Goal: Navigation & Orientation: Find specific page/section

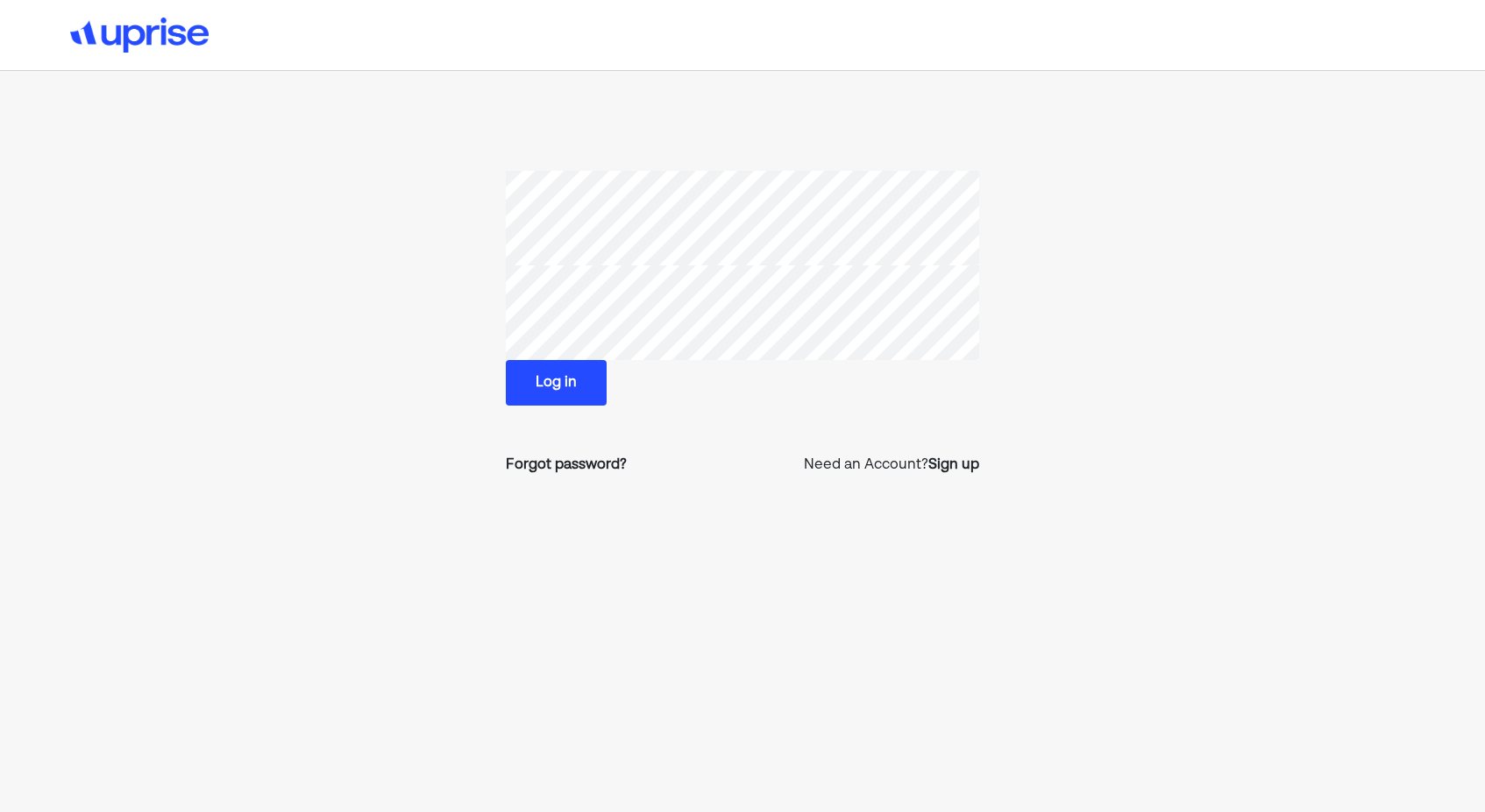
click at [571, 390] on button "Log in" at bounding box center [556, 383] width 101 height 46
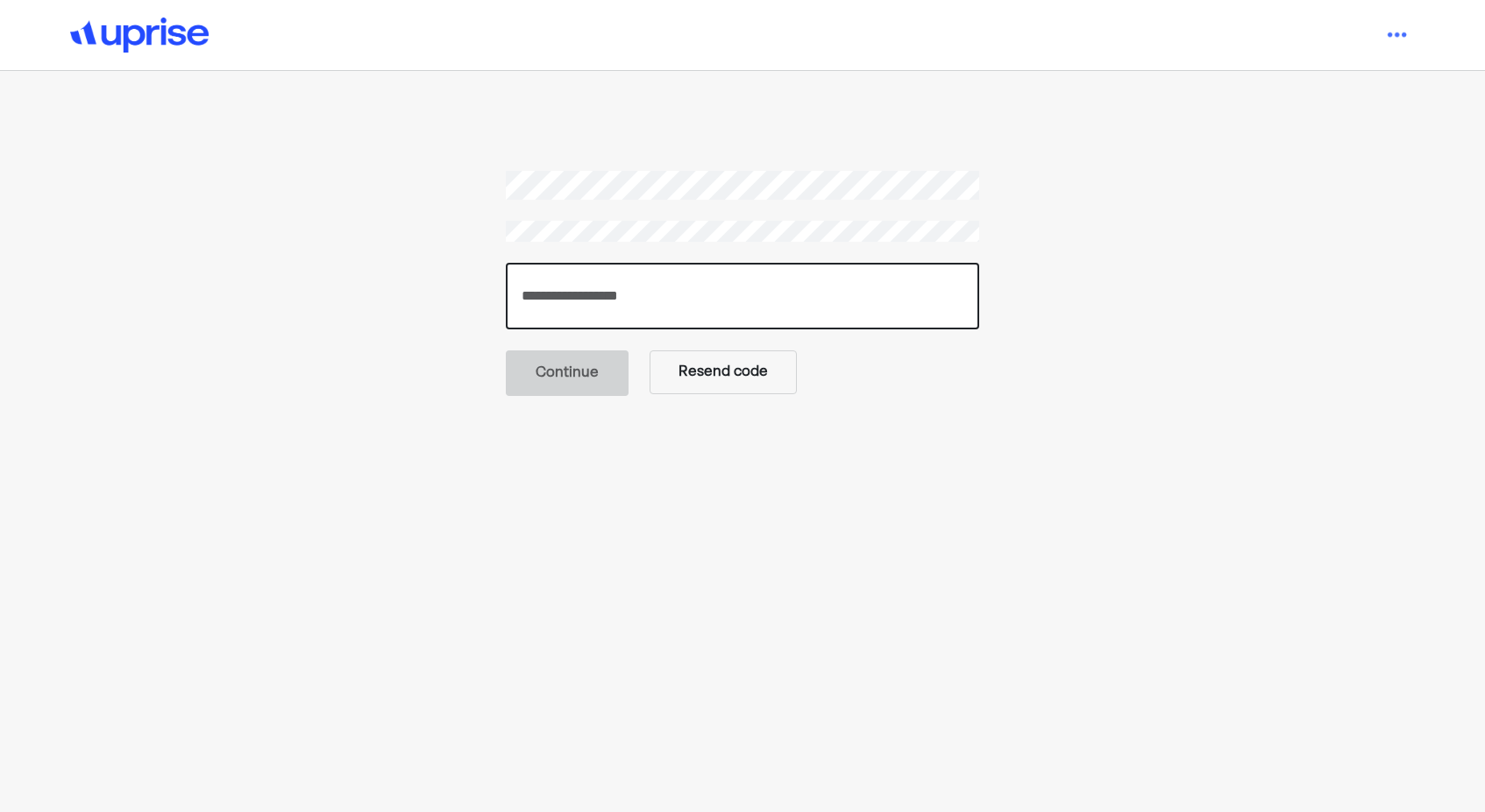
click at [559, 306] on input "number" at bounding box center [742, 296] width 473 height 67
paste input "******"
type input "******"
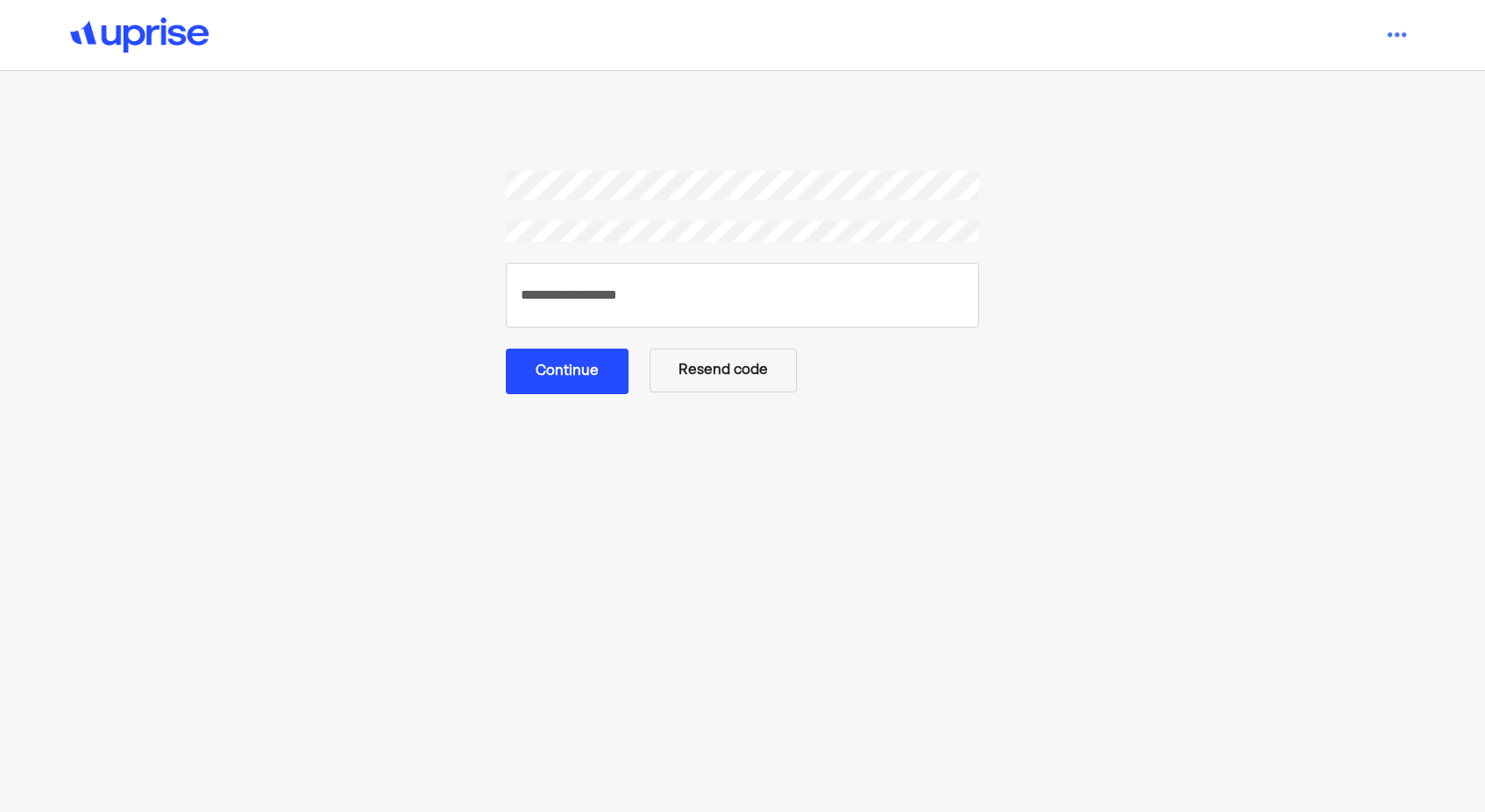
click at [579, 371] on button "Continue" at bounding box center [567, 371] width 123 height 46
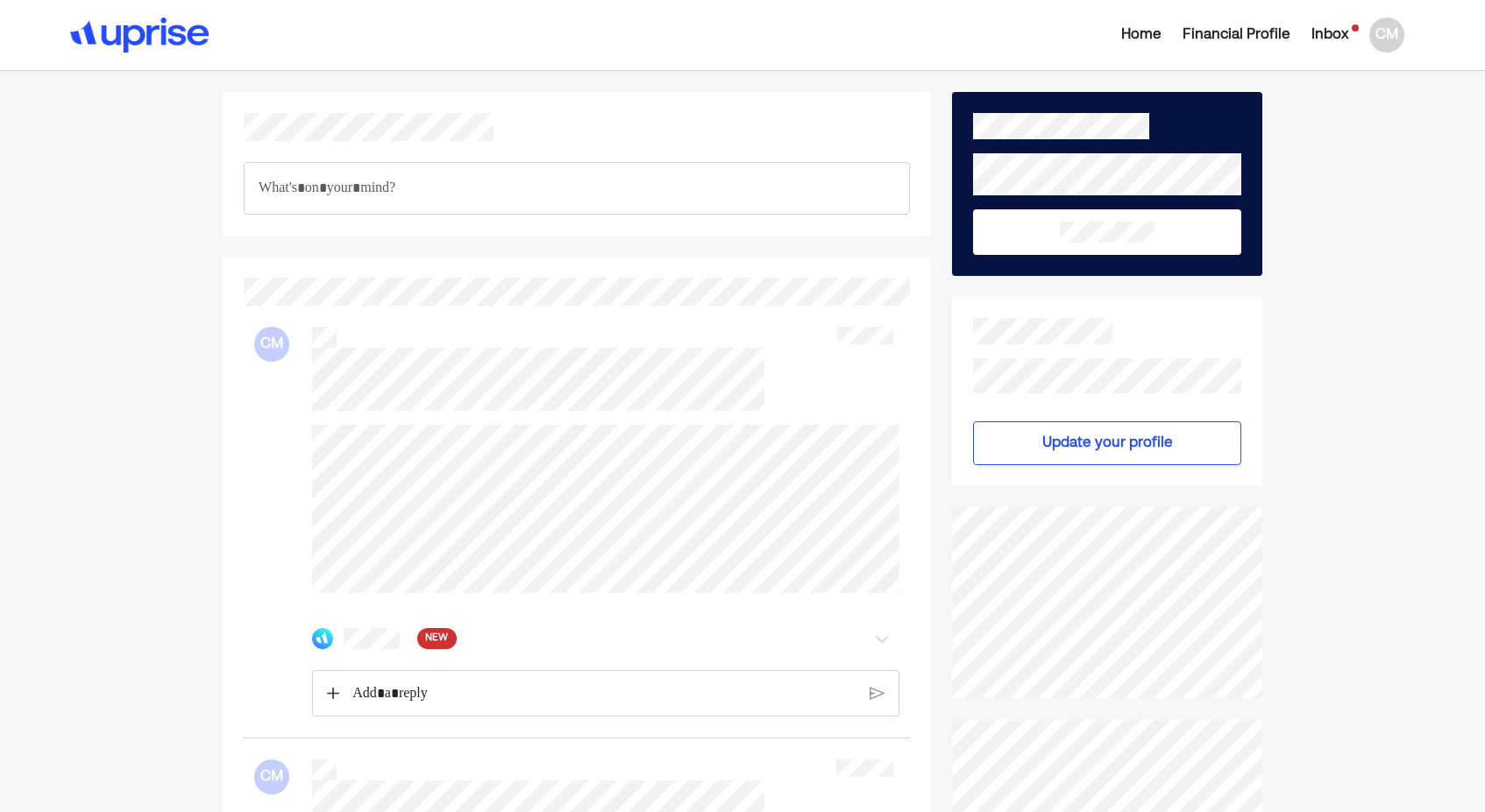
click at [438, 647] on span "NEW" at bounding box center [436, 639] width 22 height 18
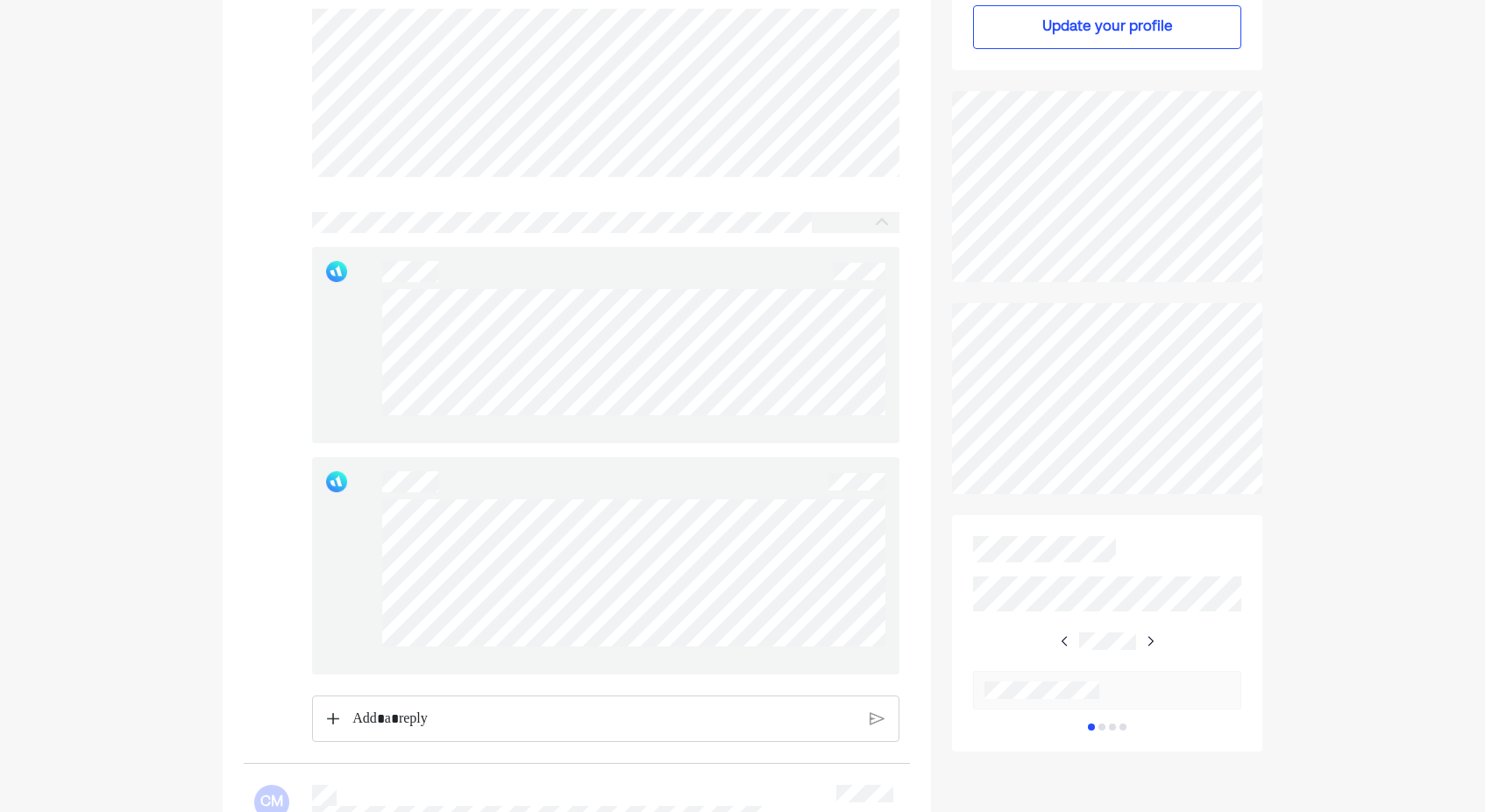
scroll to position [420, 0]
click at [605, 727] on p "Rich Text Editor. Editing area: main" at bounding box center [604, 716] width 503 height 22
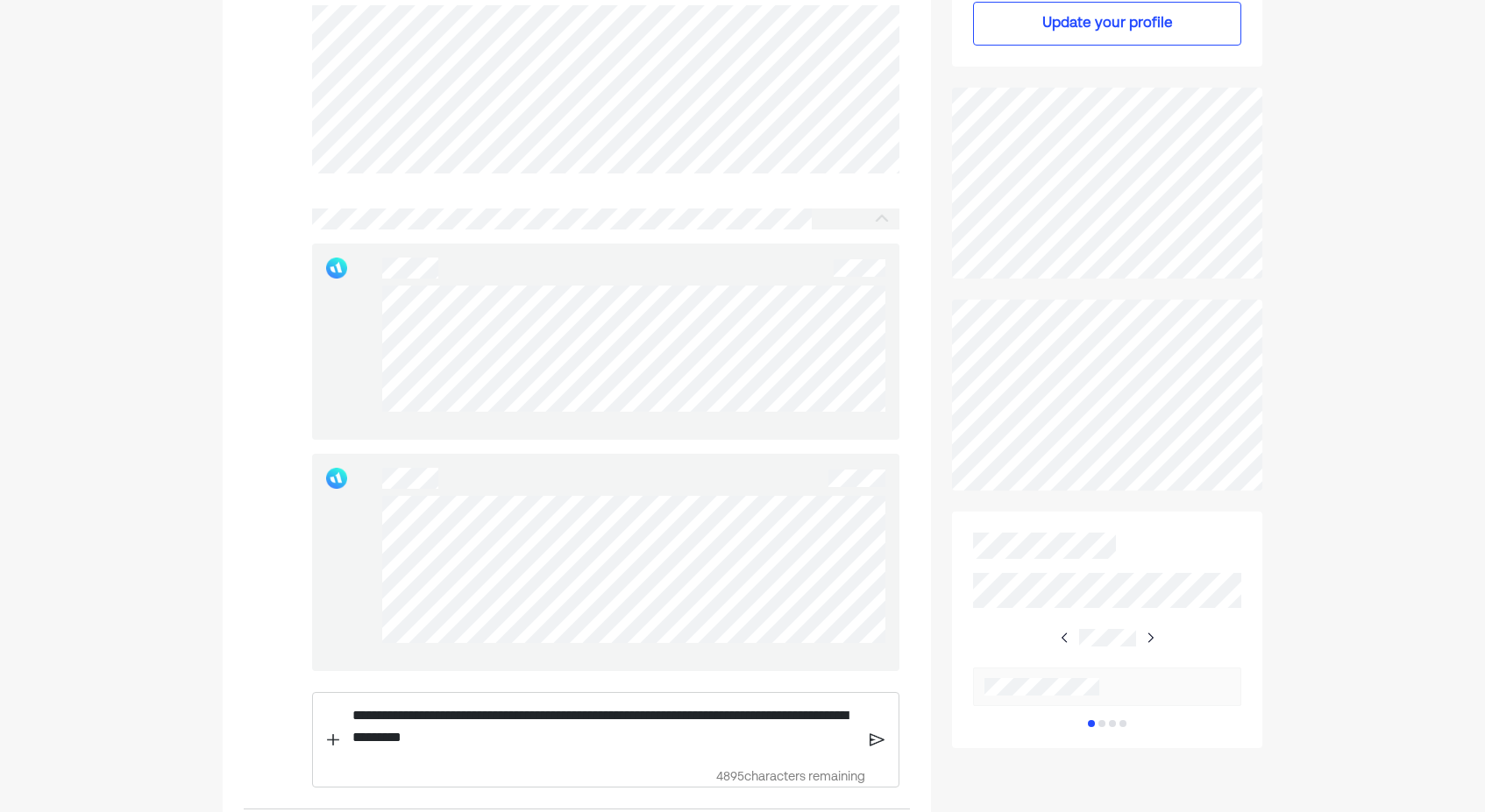
click at [871, 748] on img at bounding box center [877, 739] width 15 height 16
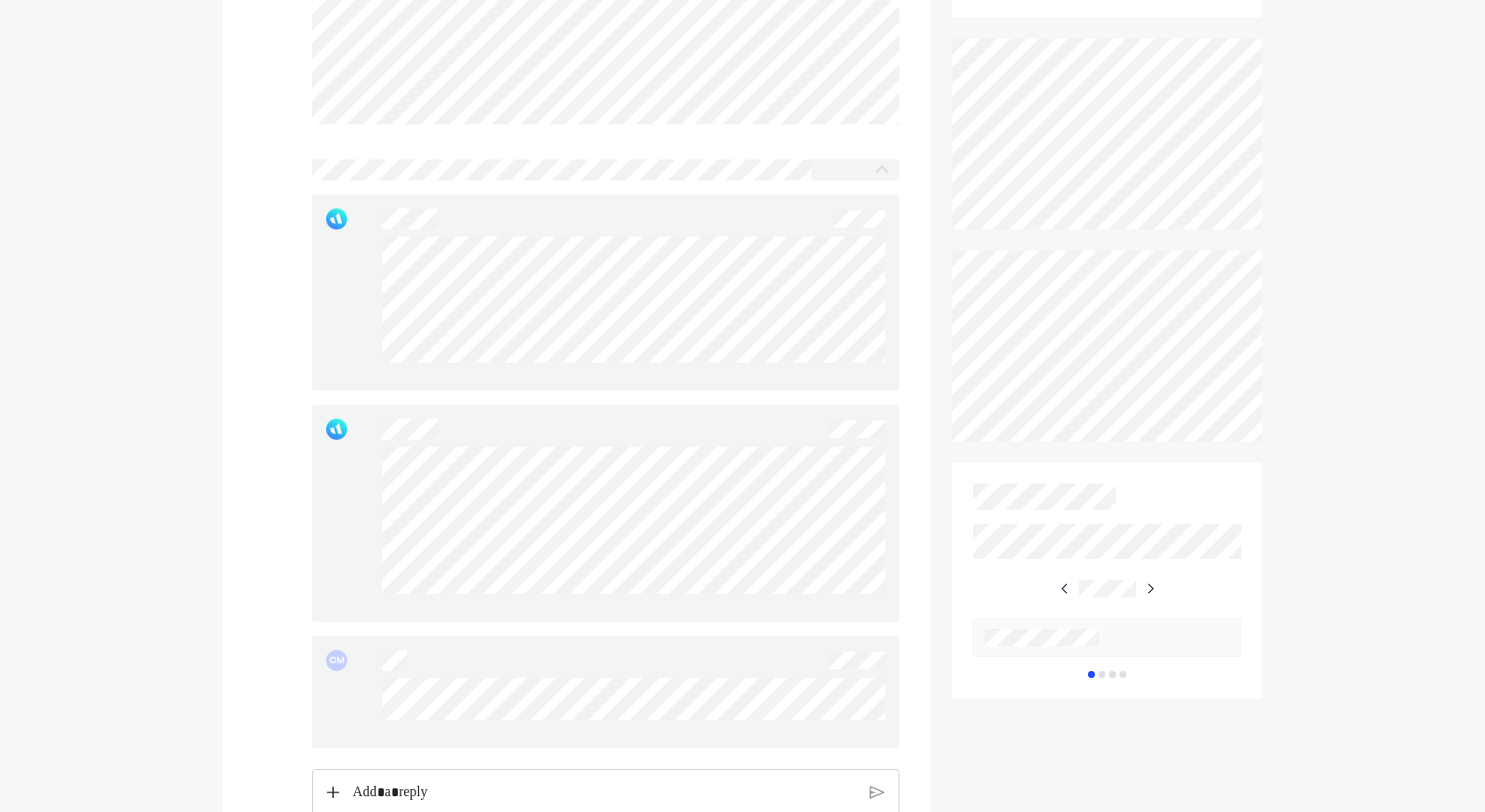
scroll to position [0, 0]
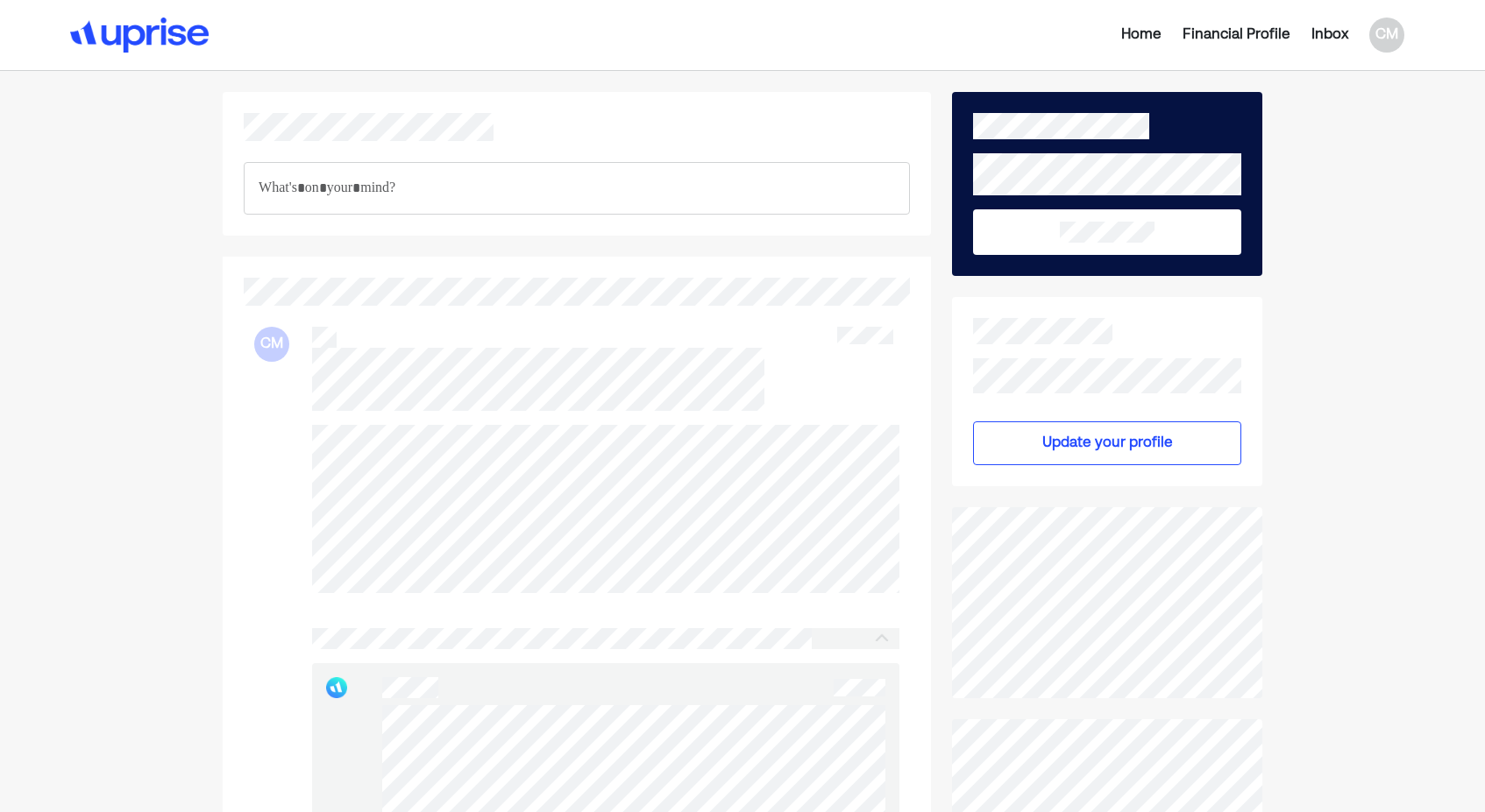
click at [1262, 36] on div "Financial Profile" at bounding box center [1236, 34] width 108 height 21
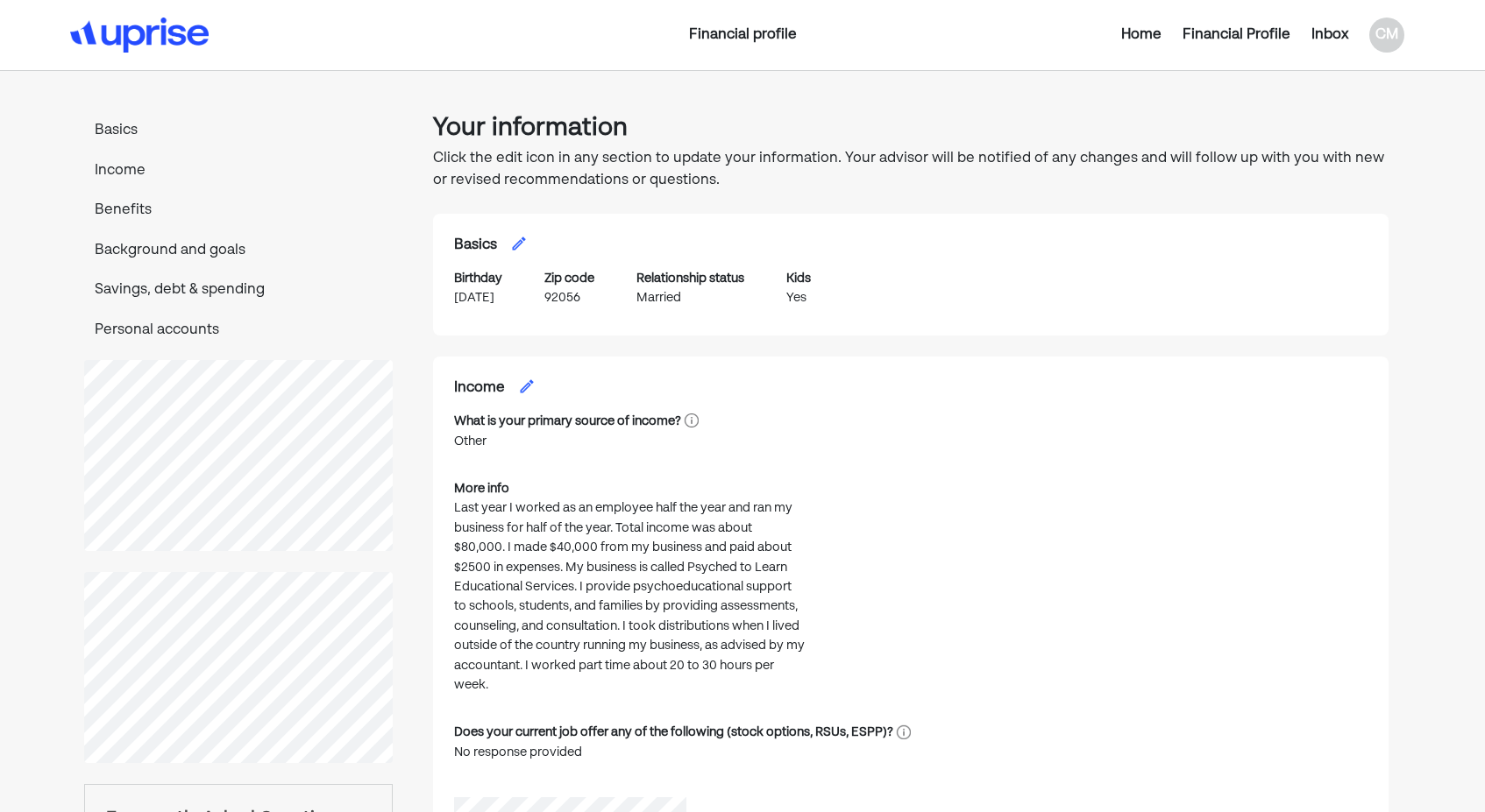
click at [1148, 34] on div "Home" at bounding box center [1140, 34] width 40 height 21
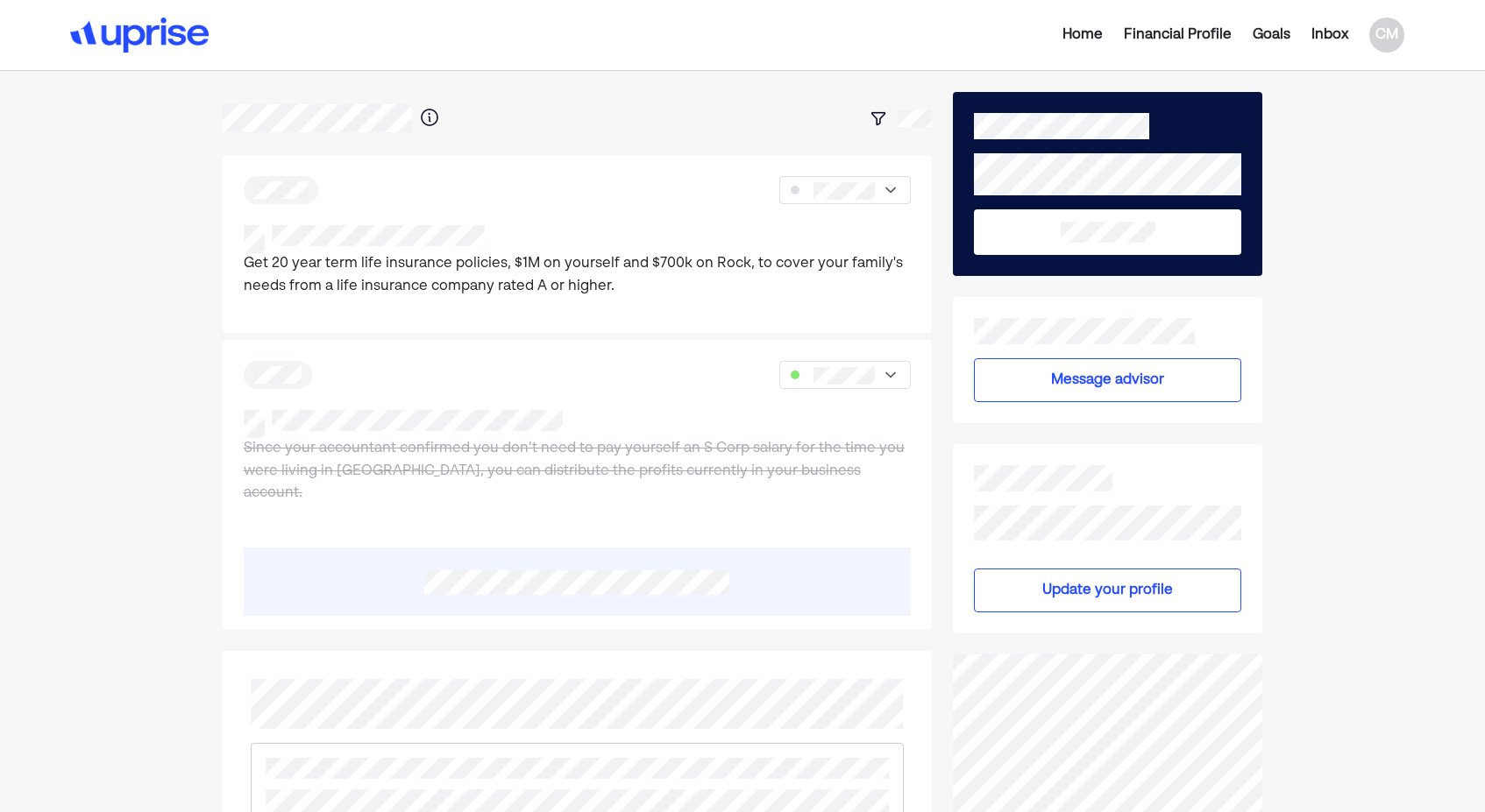
click at [1096, 34] on div "Home" at bounding box center [1082, 34] width 40 height 21
click at [1272, 40] on div "Goals" at bounding box center [1272, 34] width 37 height 21
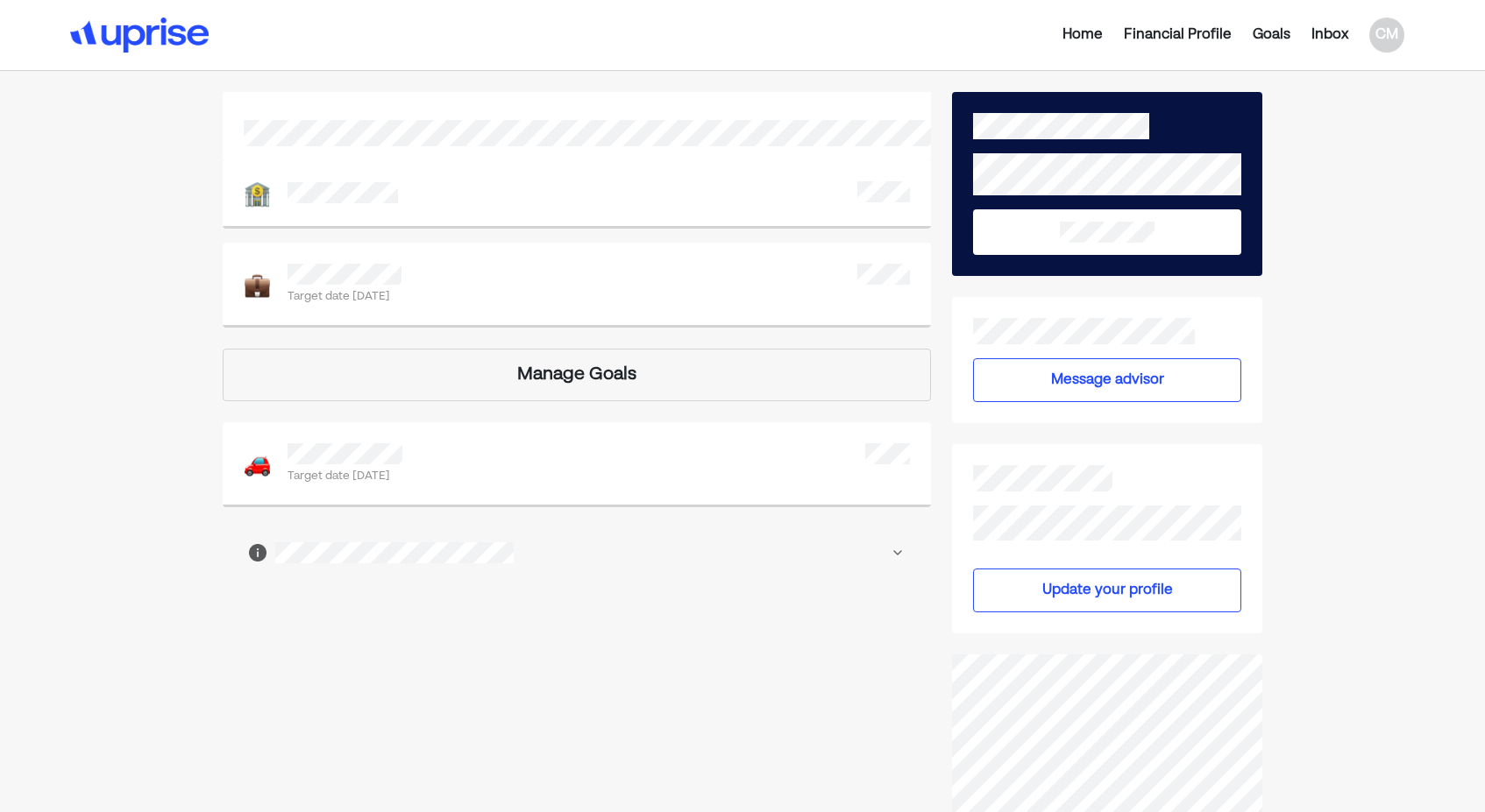
click at [1190, 35] on div "Financial Profile" at bounding box center [1178, 34] width 108 height 21
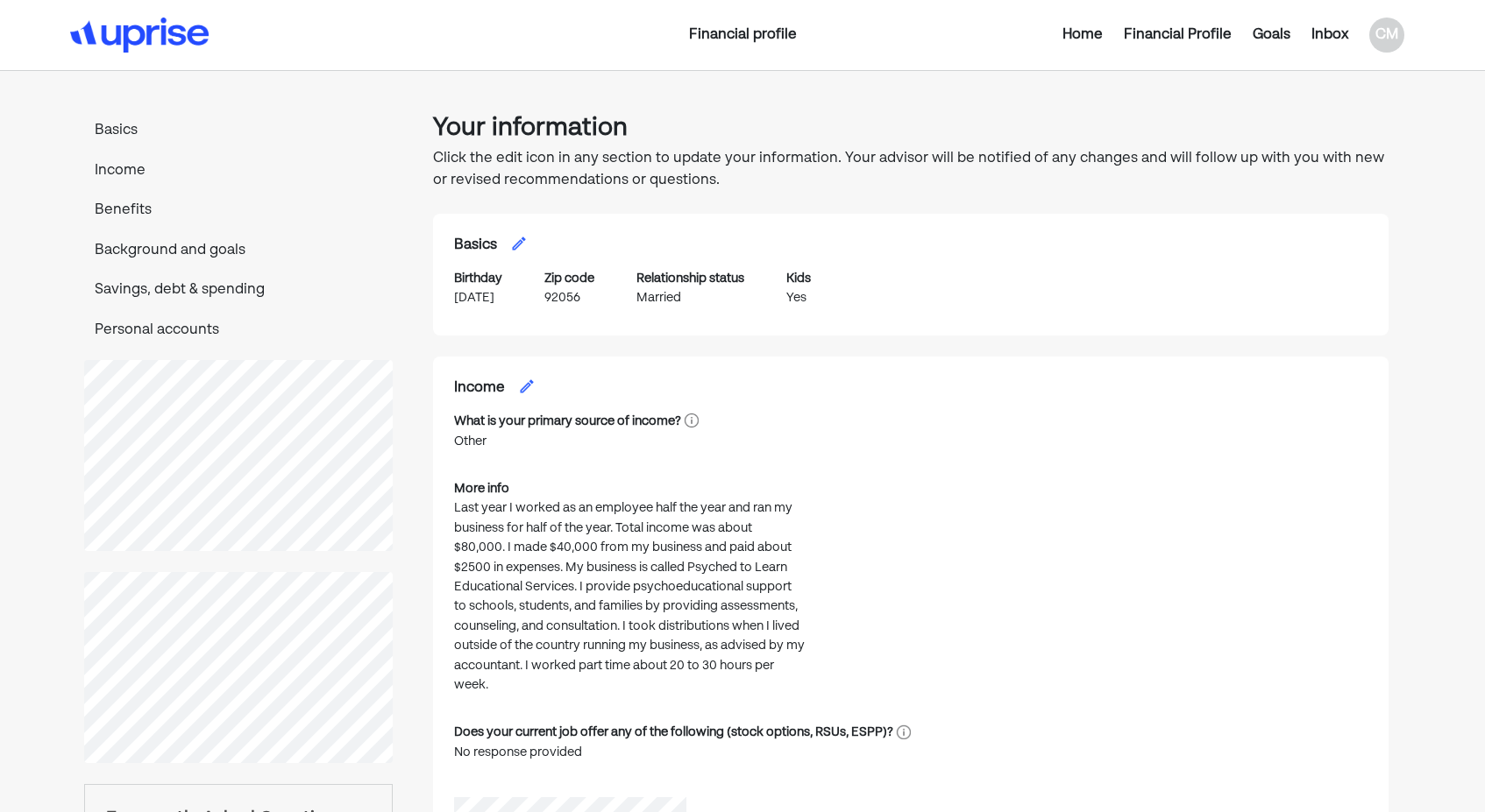
click at [1084, 33] on div "Home" at bounding box center [1082, 34] width 40 height 21
